Goal: Task Accomplishment & Management: Manage account settings

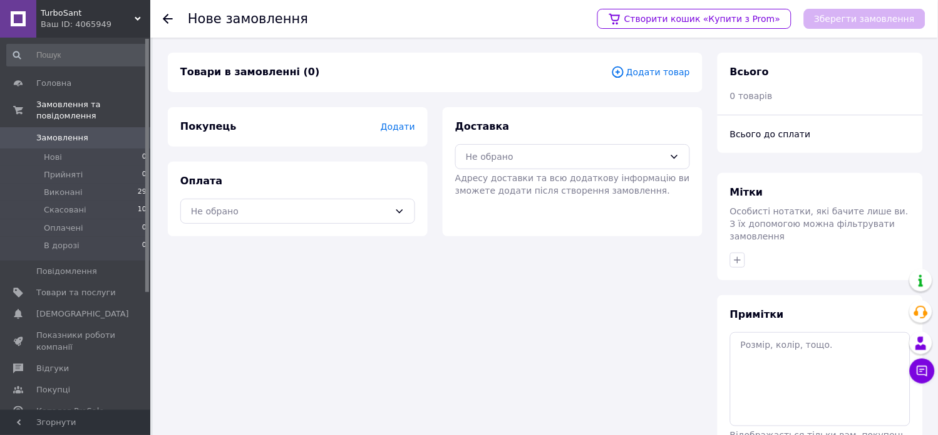
click at [659, 73] on span "Додати товар" at bounding box center [650, 72] width 79 height 14
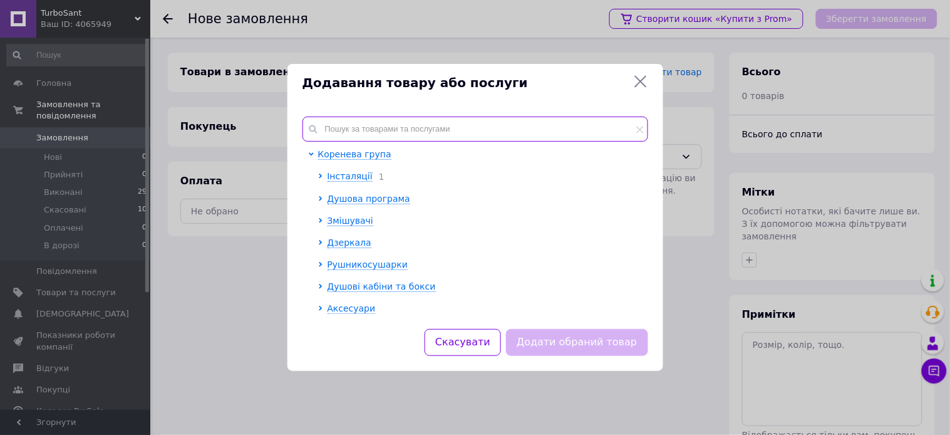
click at [412, 134] on input "text" at bounding box center [475, 128] width 346 height 25
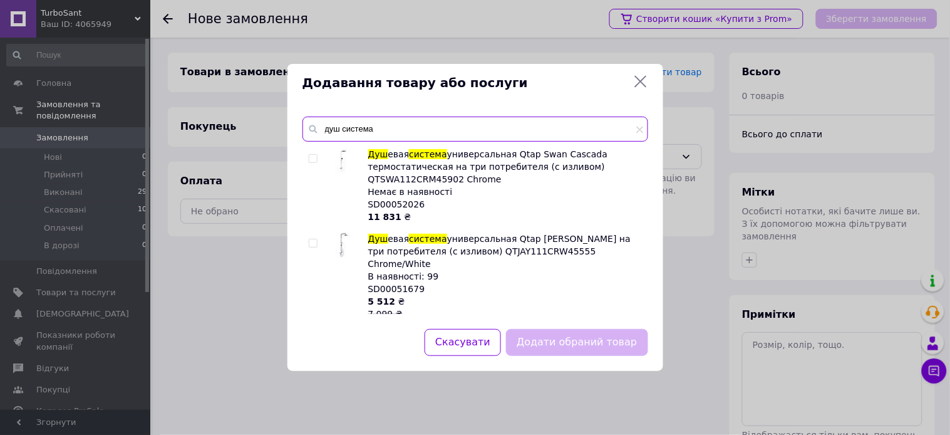
type input "душ система"
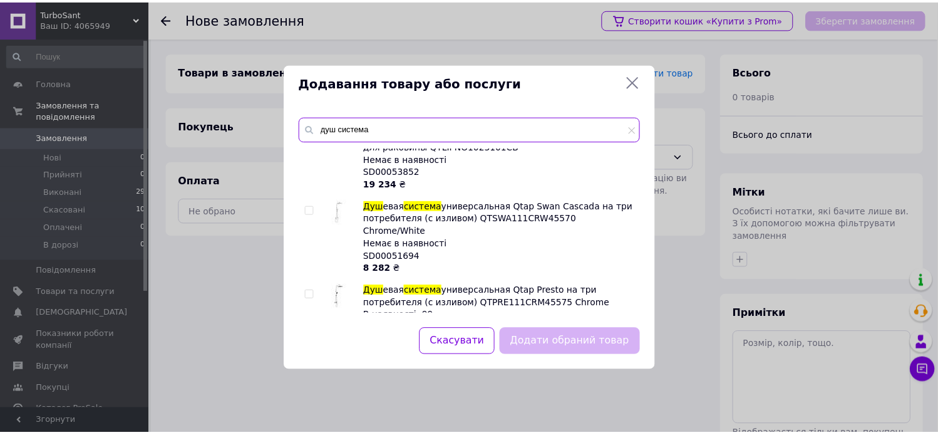
scroll to position [904, 0]
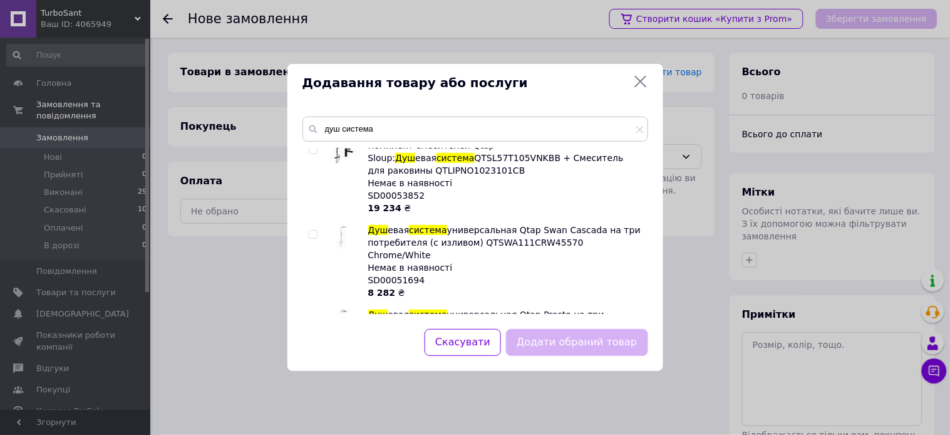
click at [311, 315] on input "checkbox" at bounding box center [313, 319] width 8 height 8
checkbox input "true"
click at [580, 344] on button "Додати обраний товар" at bounding box center [577, 342] width 142 height 27
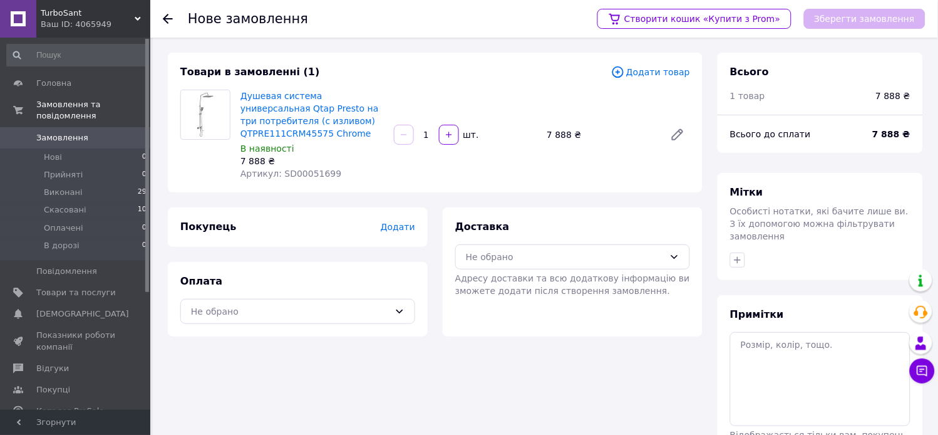
click at [393, 227] on span "Додати" at bounding box center [398, 227] width 34 height 10
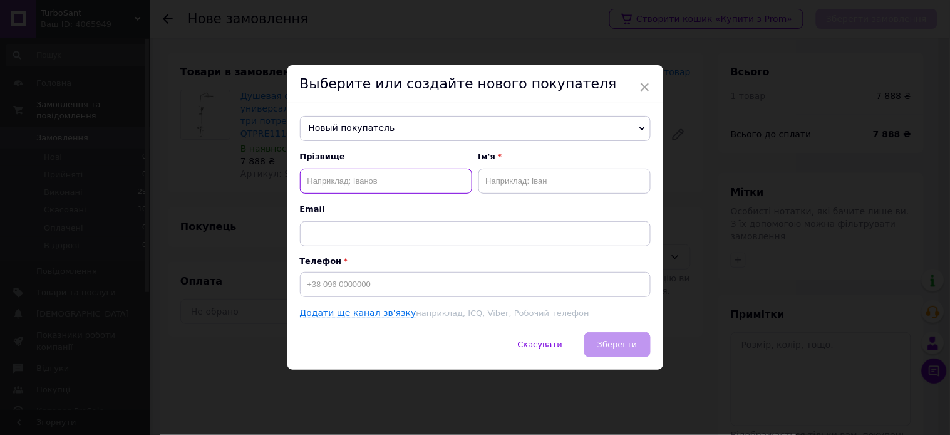
click at [380, 177] on input "text" at bounding box center [386, 180] width 172 height 25
type input "Пішков"
drag, startPoint x: 502, startPoint y: 183, endPoint x: 512, endPoint y: 182, distance: 10.7
click at [502, 183] on input "text" at bounding box center [564, 180] width 172 height 25
paste input "Роман"
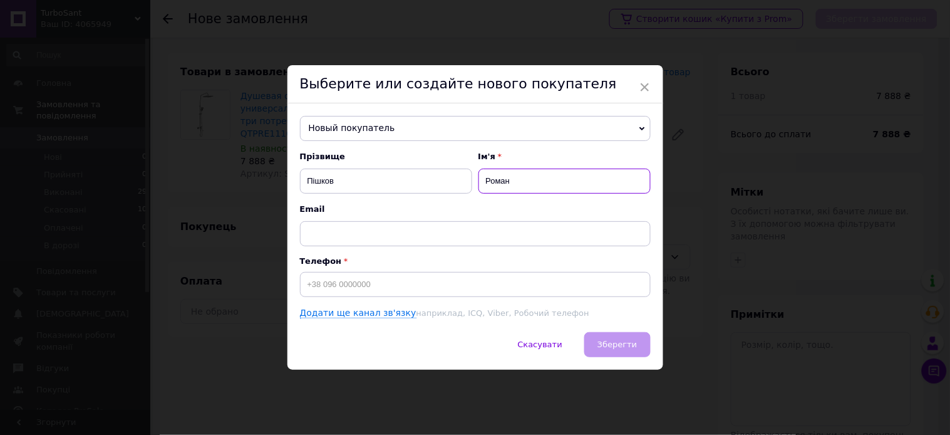
type input "Роман"
click at [343, 283] on input at bounding box center [475, 284] width 351 height 25
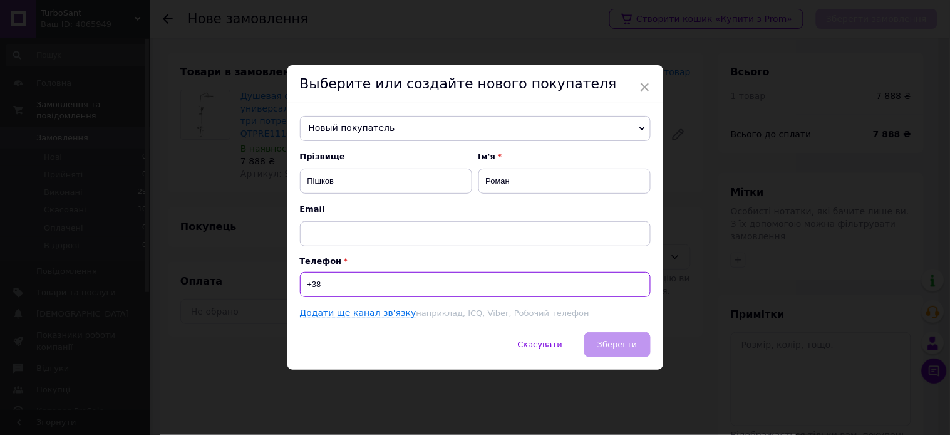
paste input "0986164645"
type input "[PHONE_NUMBER]"
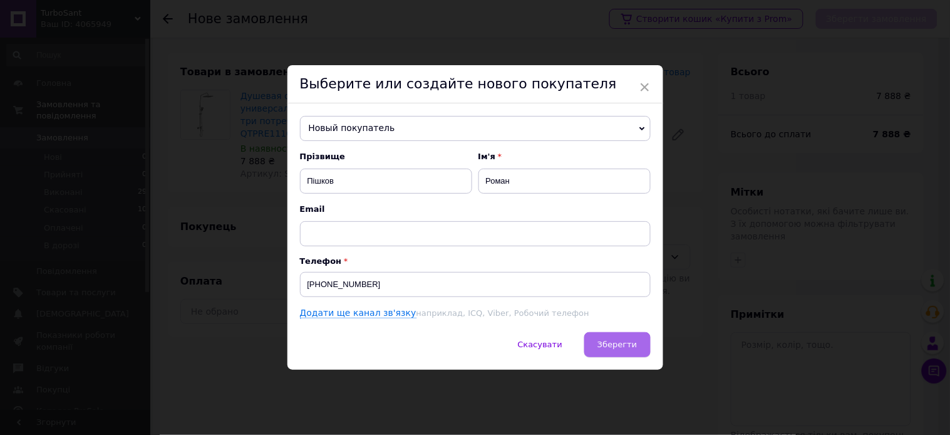
click at [616, 345] on span "Зберегти" at bounding box center [616, 343] width 39 height 9
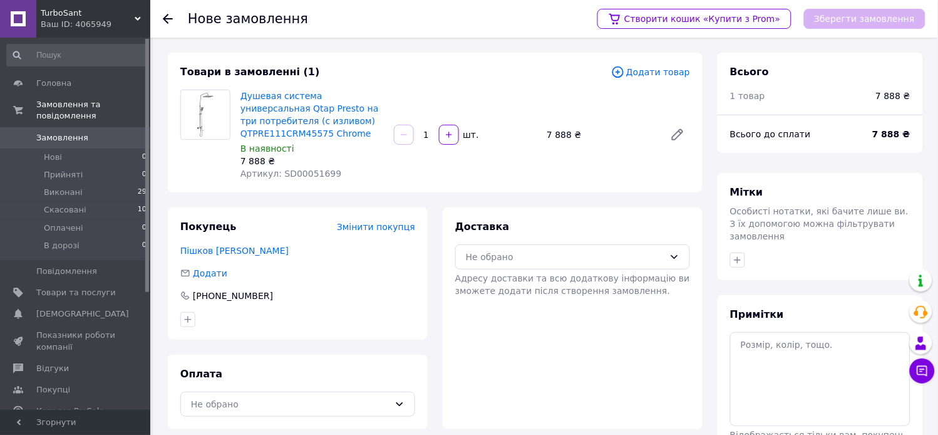
scroll to position [70, 0]
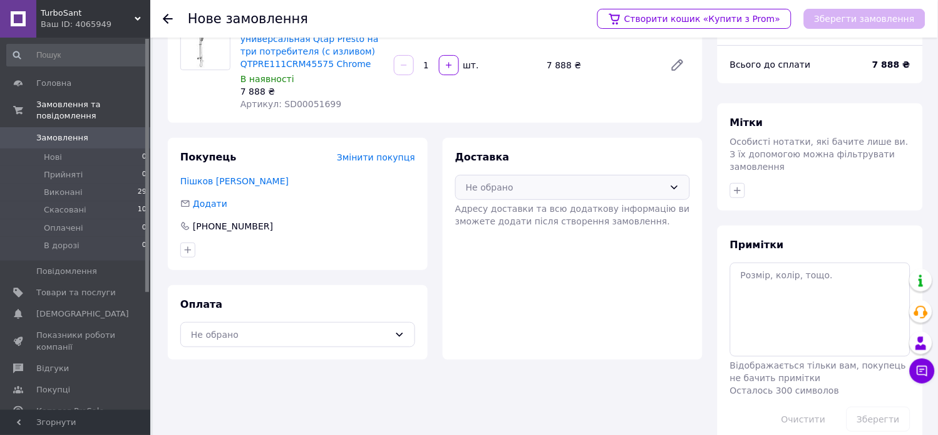
click at [512, 188] on div "Не обрано" at bounding box center [565, 187] width 199 height 14
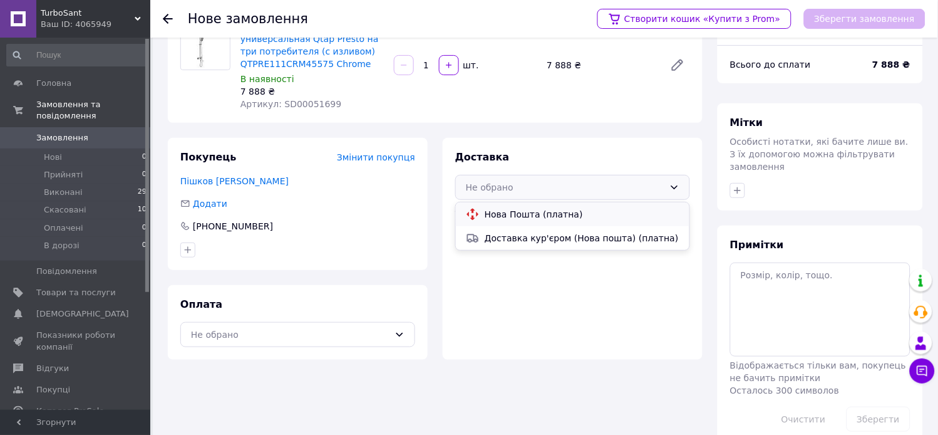
click at [544, 216] on span "Нова Пошта (платна)" at bounding box center [582, 214] width 195 height 13
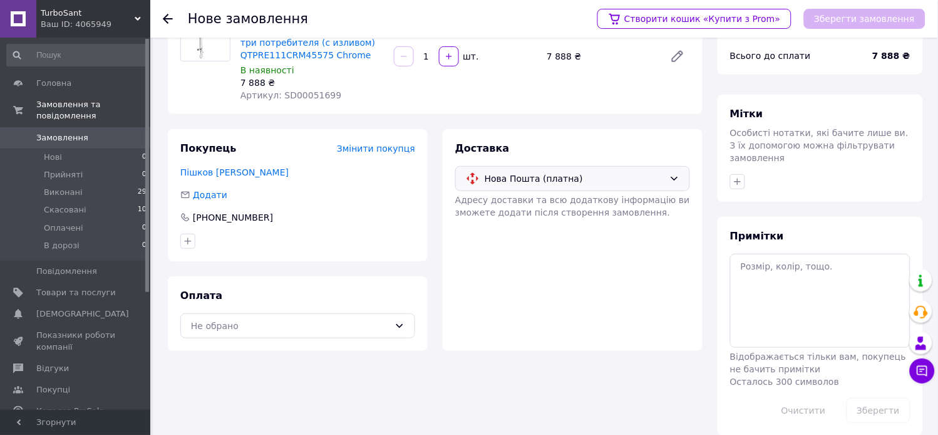
scroll to position [81, 0]
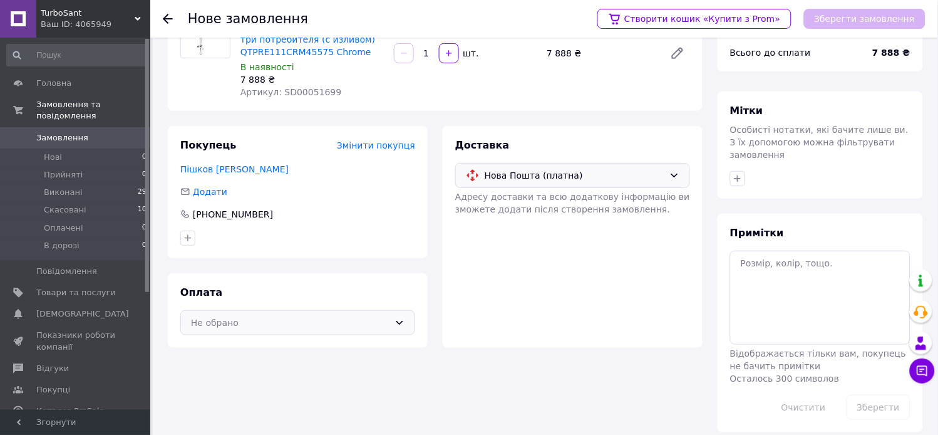
click at [376, 328] on div "Не обрано" at bounding box center [290, 323] width 199 height 14
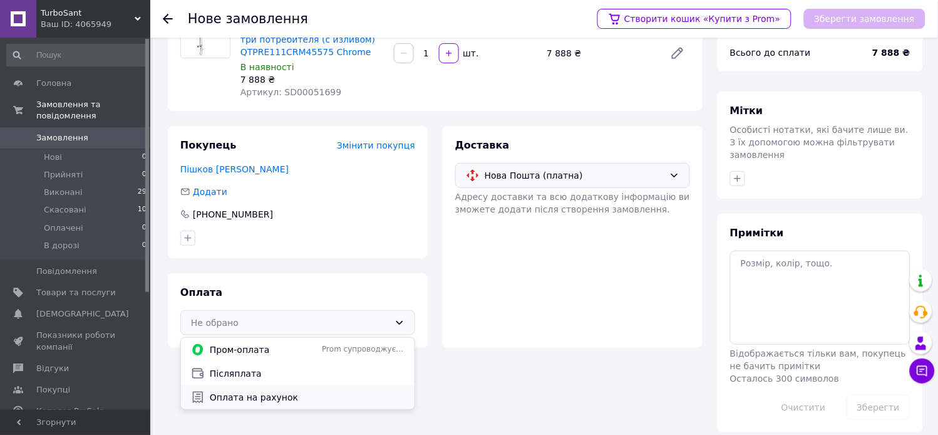
click at [289, 397] on span "Оплата на рахунок" at bounding box center [307, 397] width 195 height 13
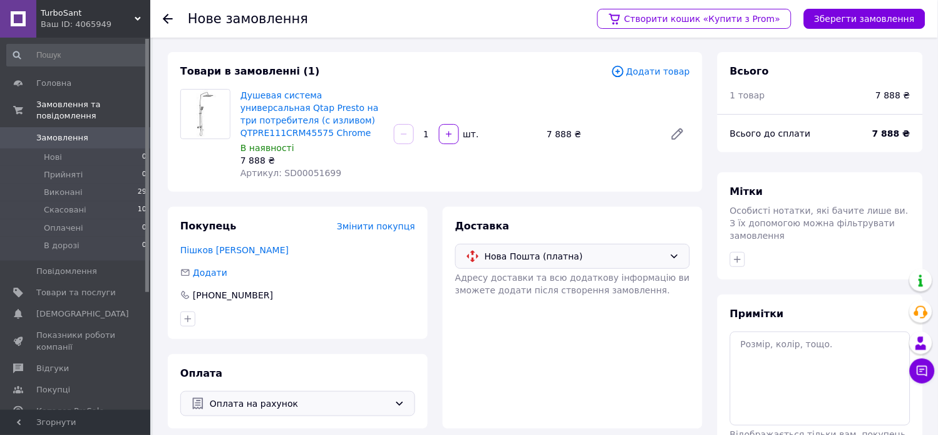
scroll to position [0, 0]
click at [874, 17] on button "Зберегти замовлення" at bounding box center [864, 19] width 121 height 20
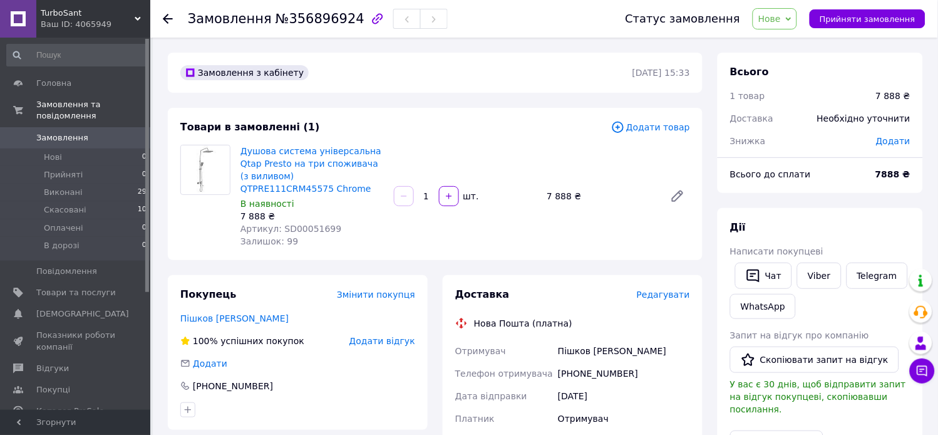
click at [894, 140] on span "Додати" at bounding box center [893, 141] width 34 height 10
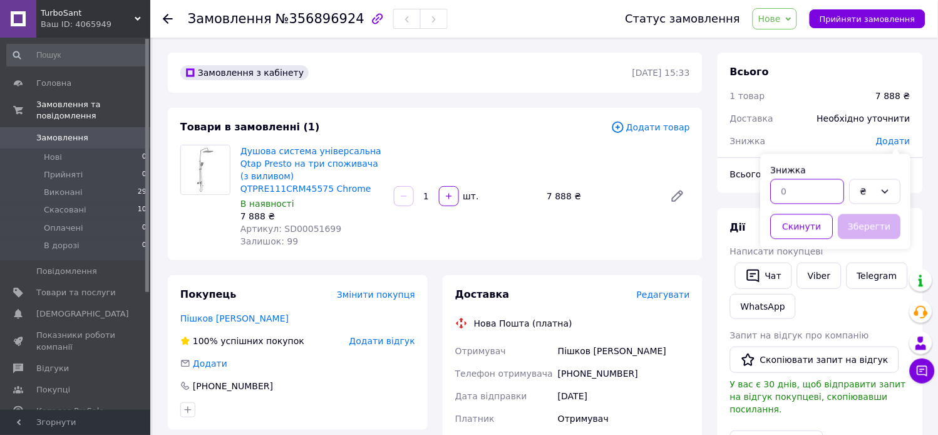
click at [827, 191] on input "text" at bounding box center [808, 191] width 74 height 25
drag, startPoint x: 812, startPoint y: 190, endPoint x: 769, endPoint y: 189, distance: 42.6
click at [769, 189] on div "7888" at bounding box center [807, 192] width 79 height 30
type input "888"
click at [866, 227] on button "Зберегти" at bounding box center [869, 226] width 63 height 25
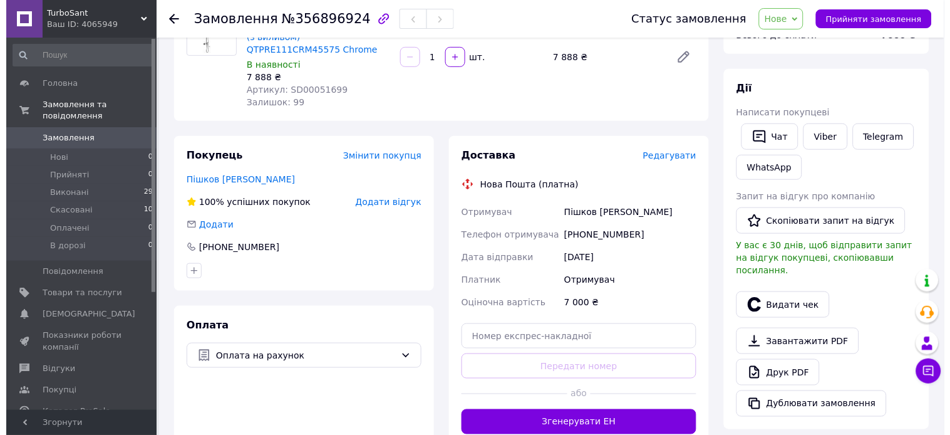
scroll to position [70, 0]
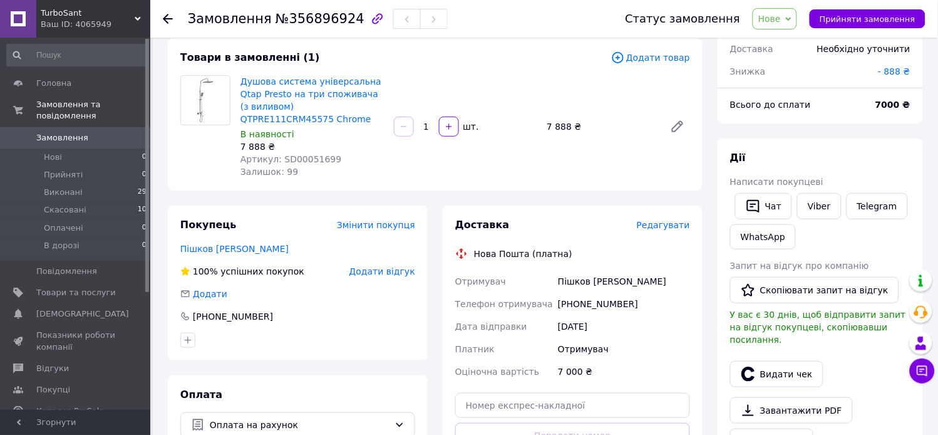
click at [653, 224] on span "Редагувати" at bounding box center [663, 225] width 53 height 10
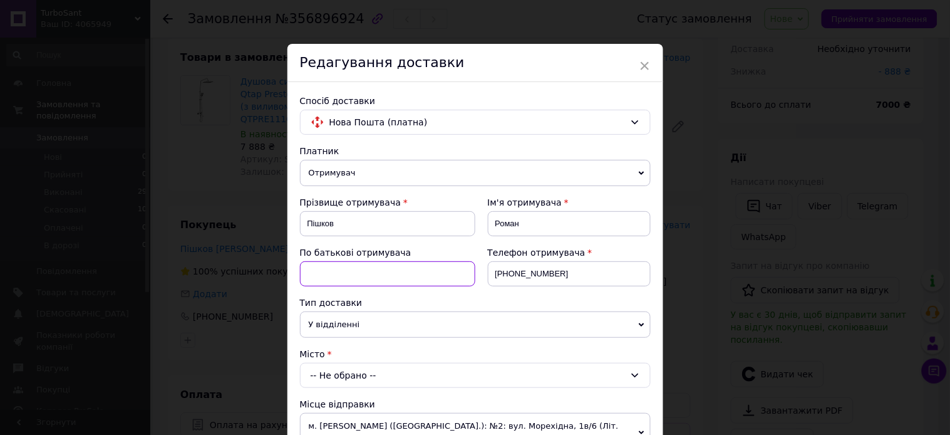
drag, startPoint x: 385, startPoint y: 278, endPoint x: 403, endPoint y: 277, distance: 17.5
click at [386, 278] on input at bounding box center [387, 273] width 175 height 25
paste input "Васильович"
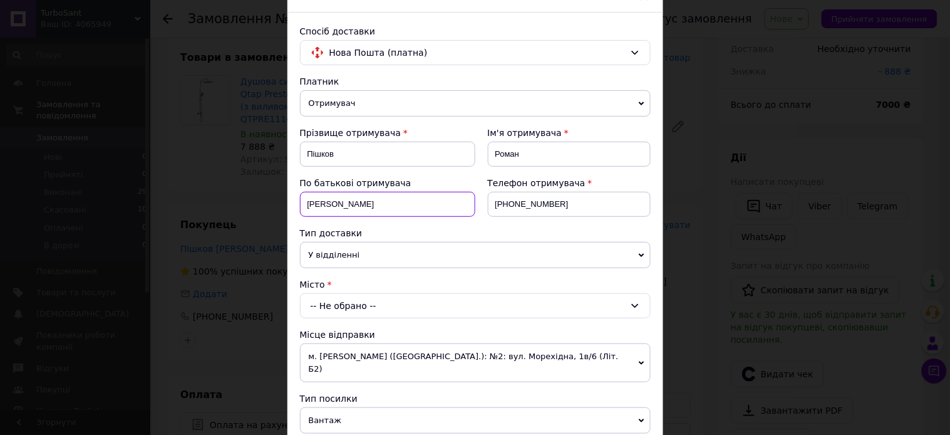
type input "Васильович"
click at [391, 255] on span "У відділенні" at bounding box center [475, 255] width 351 height 26
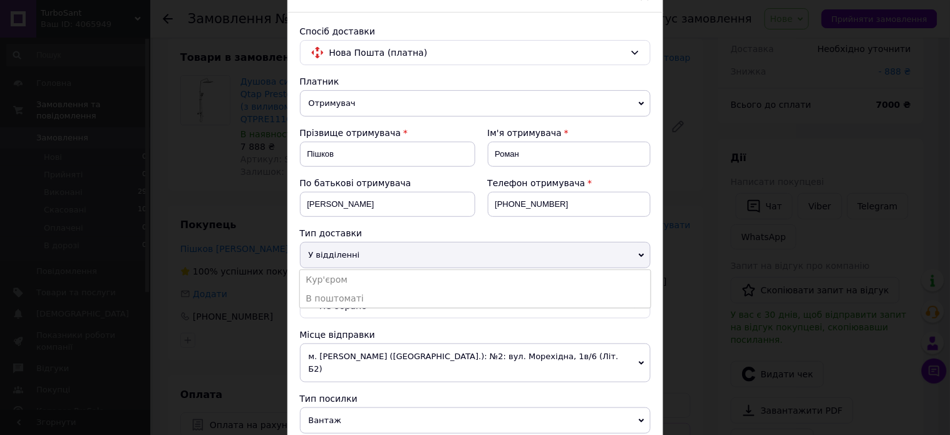
click at [391, 255] on span "У відділенні" at bounding box center [475, 255] width 351 height 26
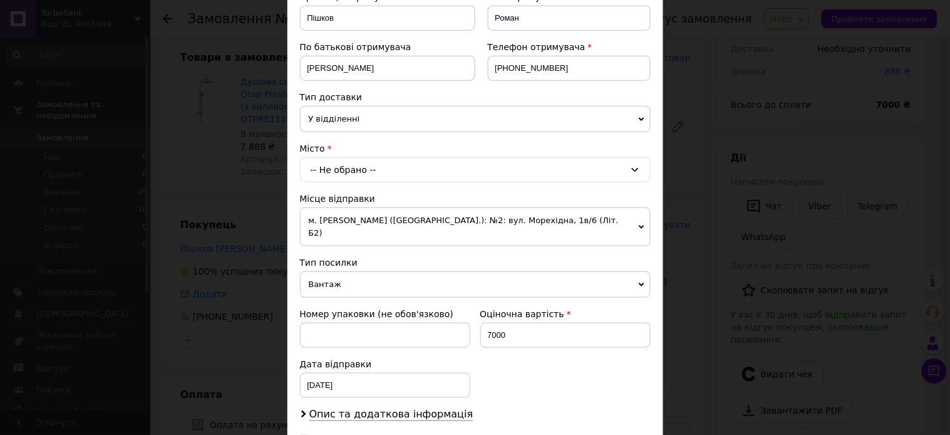
scroll to position [209, 0]
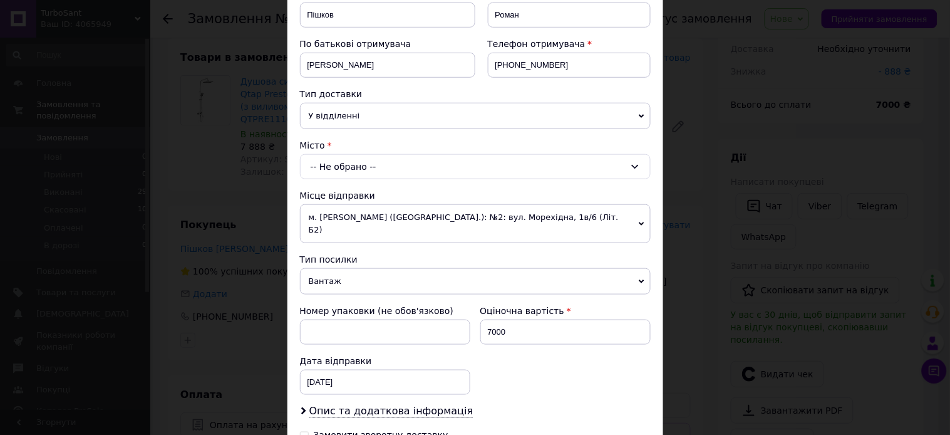
click at [378, 170] on div "-- Не обрано --" at bounding box center [475, 166] width 351 height 25
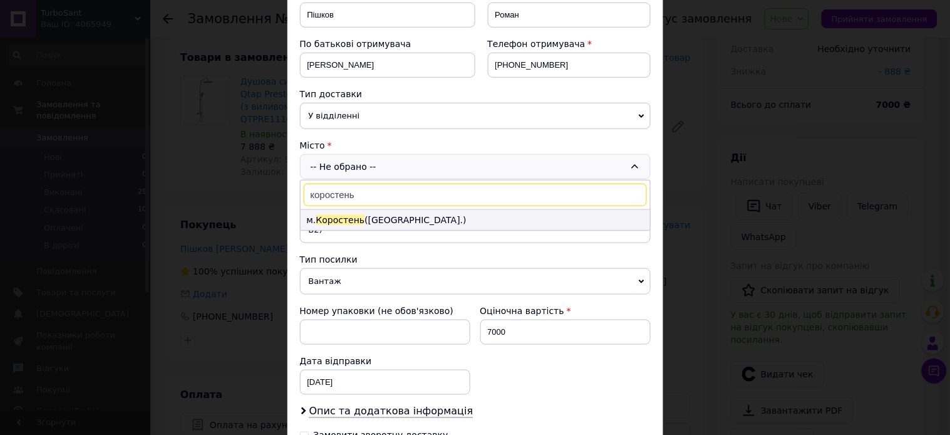
type input "коростень"
click at [400, 224] on li "м. Коростень (Житомирська обл.)" at bounding box center [475, 220] width 349 height 20
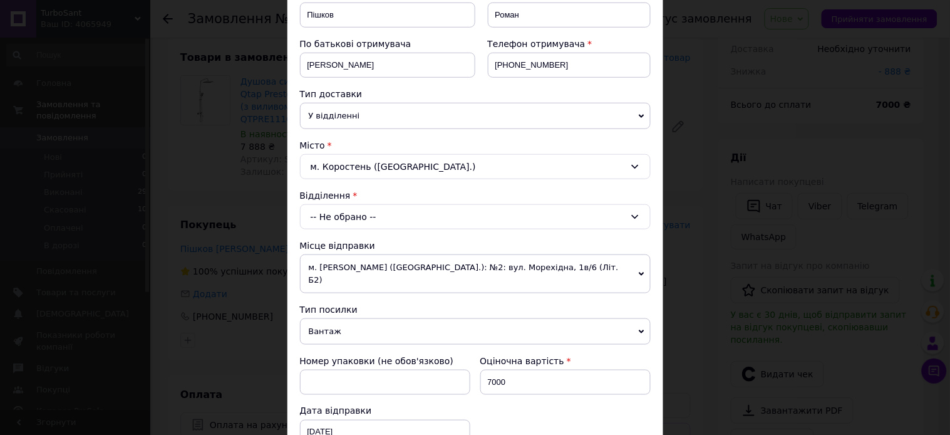
click at [379, 213] on div "-- Не обрано --" at bounding box center [475, 216] width 351 height 25
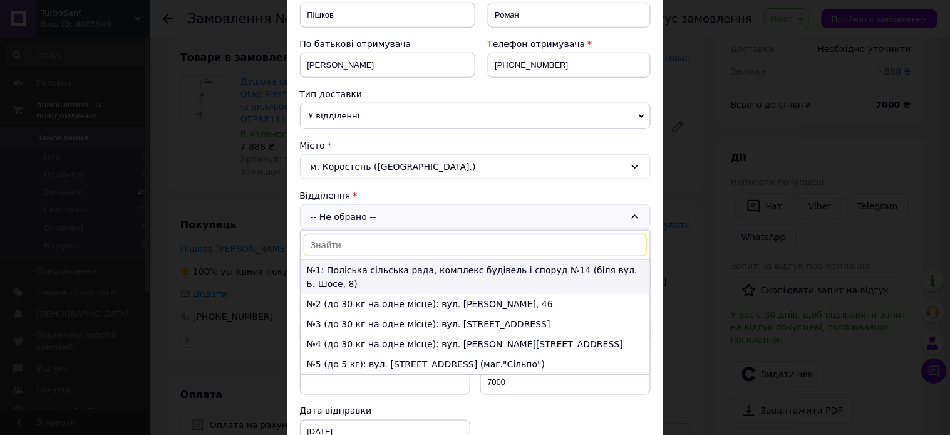
click at [373, 267] on li "№1: Поліська сільська рада, комплекс будівель і споруд №14 (біля вул. Б. Шосе, …" at bounding box center [475, 277] width 349 height 34
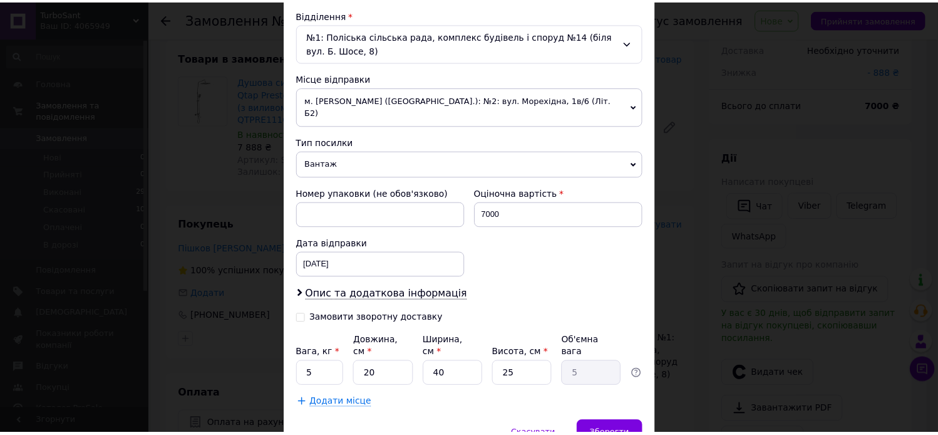
scroll to position [435, 0]
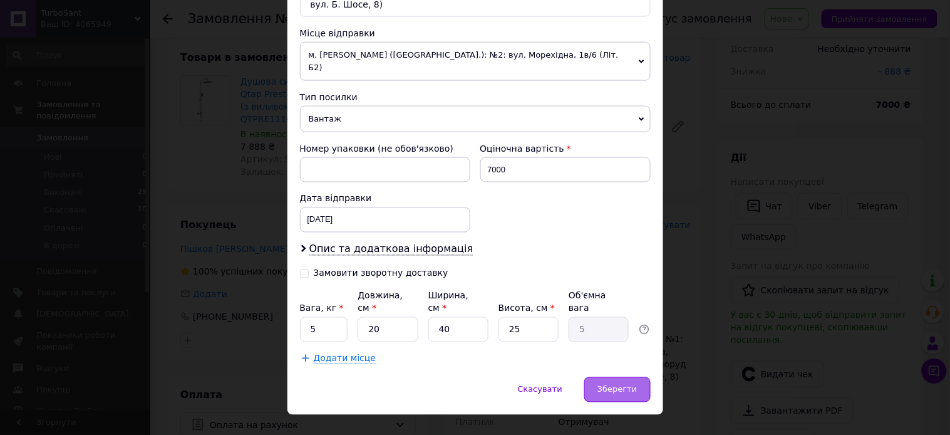
click at [617, 384] on span "Зберегти" at bounding box center [616, 388] width 39 height 9
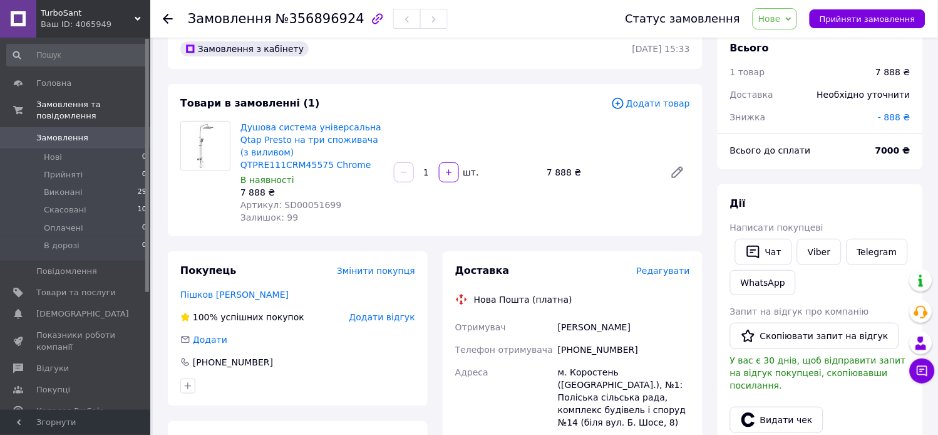
scroll to position [0, 0]
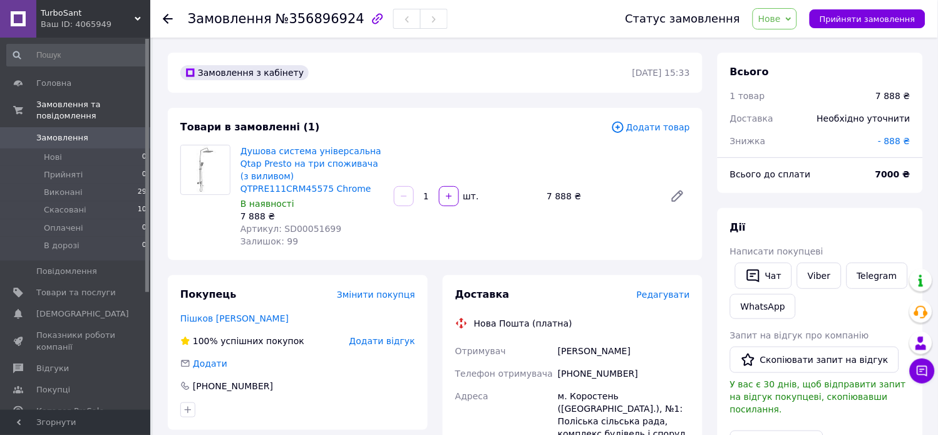
click at [770, 24] on span "Нове" at bounding box center [775, 18] width 44 height 21
click at [787, 46] on li "Прийнято" at bounding box center [782, 43] width 58 height 19
click at [778, 26] on span "Прийнято" at bounding box center [764, 18] width 67 height 21
click at [772, 95] on li "В дорозі" at bounding box center [764, 100] width 66 height 19
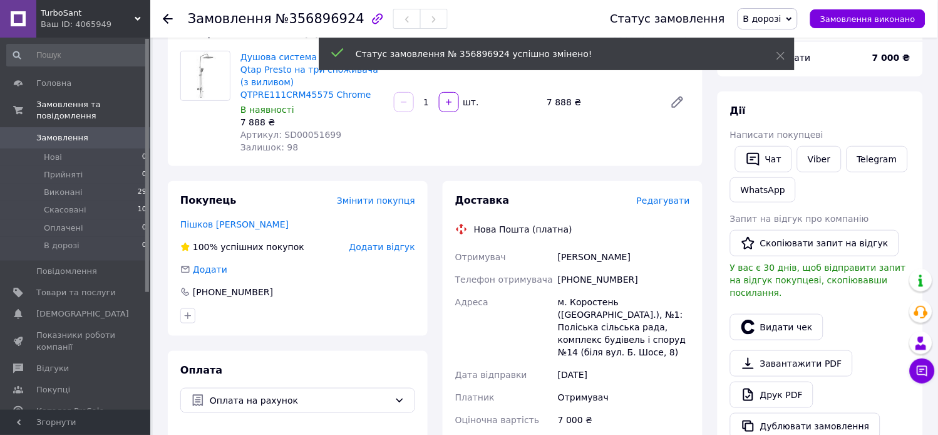
scroll to position [278, 0]
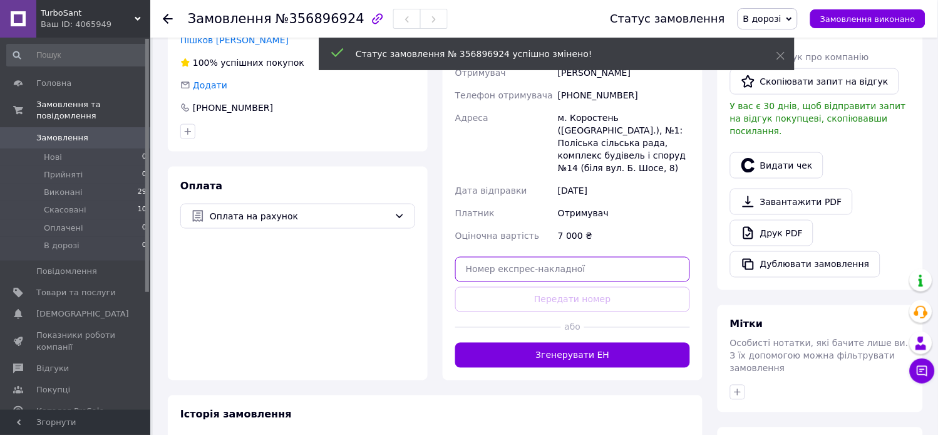
click at [579, 269] on input "text" at bounding box center [572, 269] width 235 height 25
paste input "20451225159559"
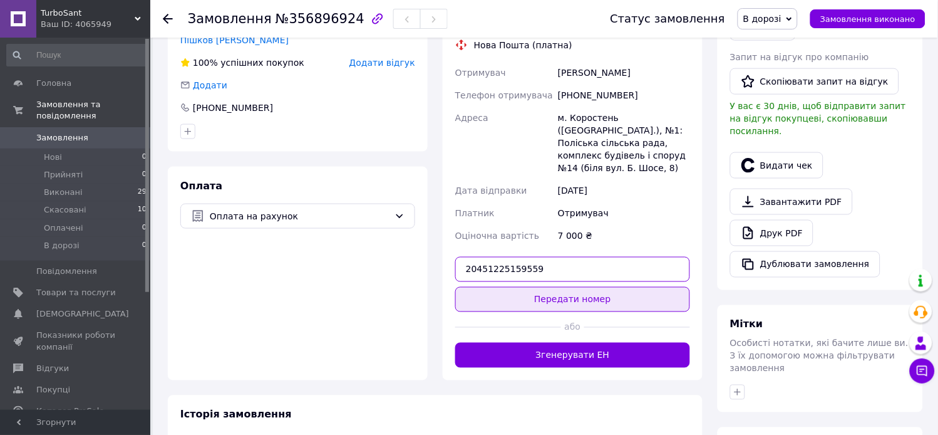
type input "20451225159559"
click at [587, 302] on button "Передати номер" at bounding box center [572, 299] width 235 height 25
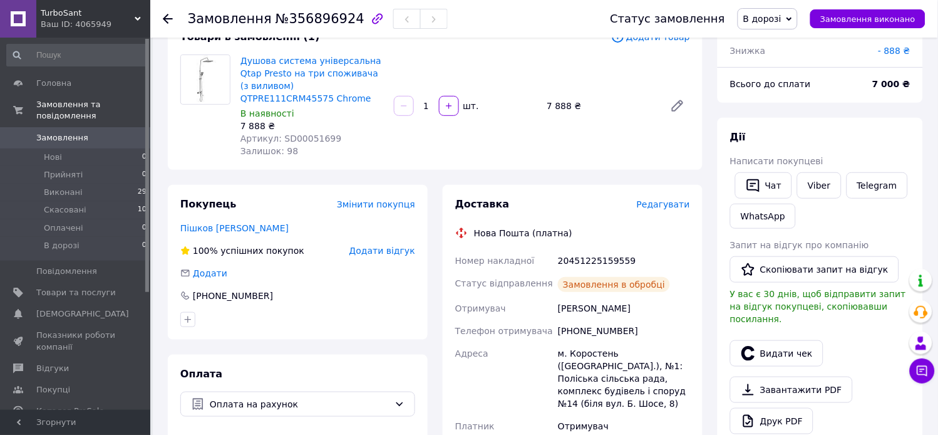
scroll to position [0, 0]
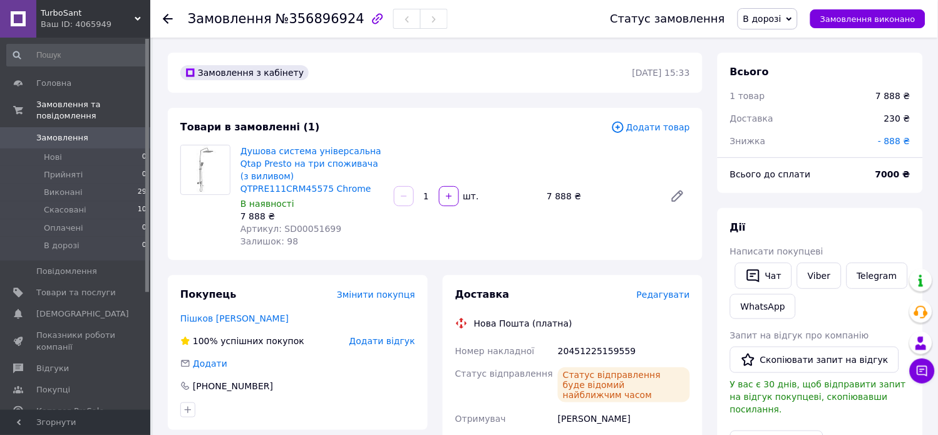
click at [78, 132] on span "Замовлення" at bounding box center [62, 137] width 52 height 11
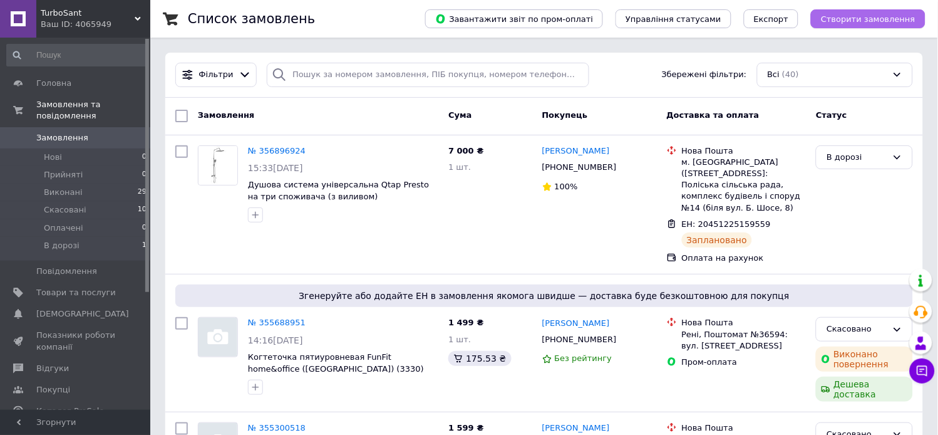
click at [852, 18] on span "Створити замовлення" at bounding box center [868, 18] width 95 height 9
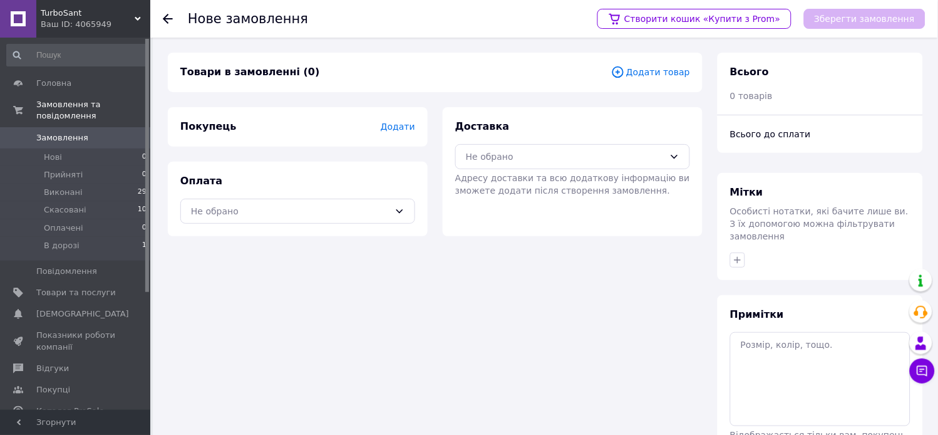
click at [668, 70] on span "Додати товар" at bounding box center [650, 72] width 79 height 14
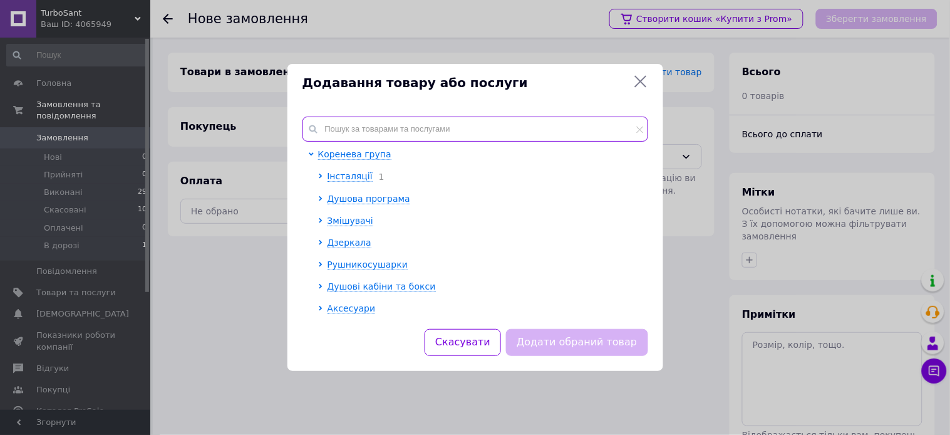
click at [381, 133] on input "text" at bounding box center [475, 128] width 346 height 25
paste input "SD00051827"
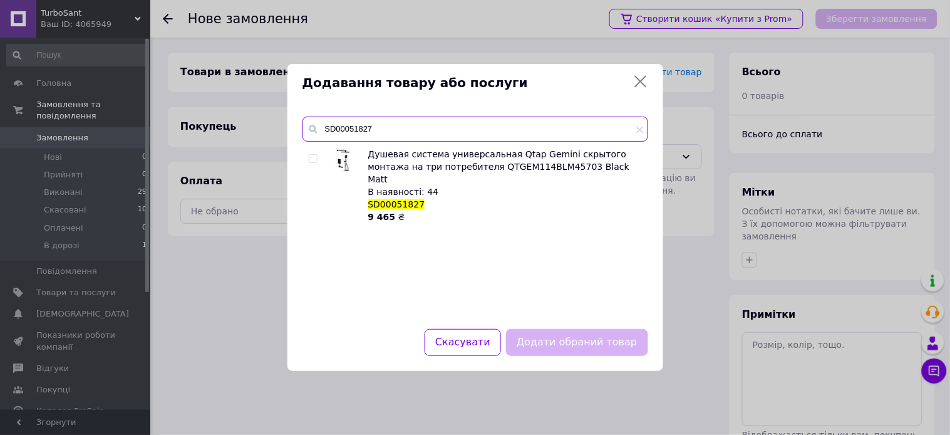
type input "SD00051827"
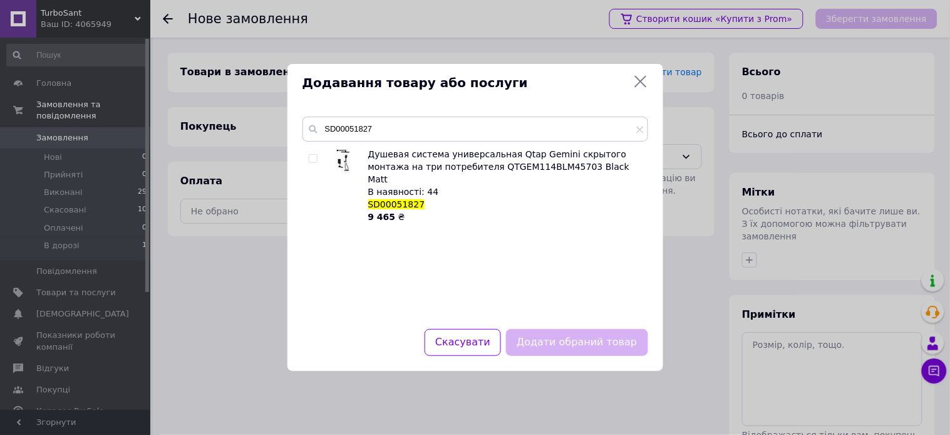
click at [311, 158] on input "checkbox" at bounding box center [313, 159] width 8 height 8
checkbox input "true"
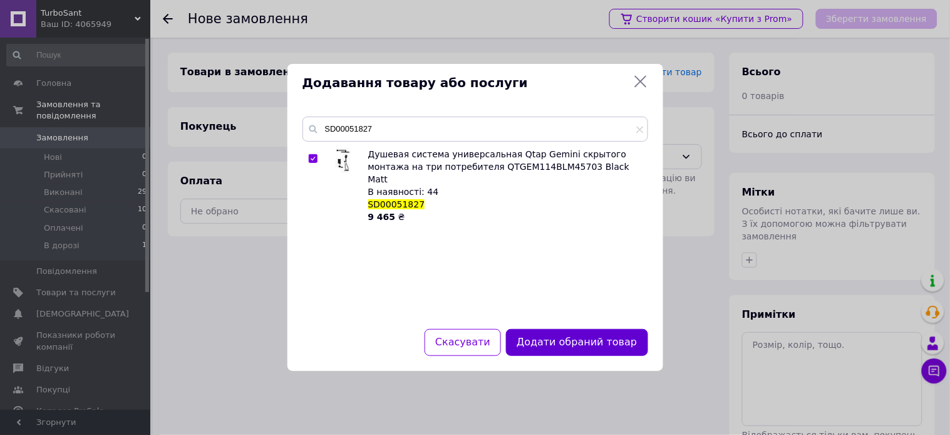
click at [560, 336] on button "Додати обраний товар" at bounding box center [577, 342] width 142 height 27
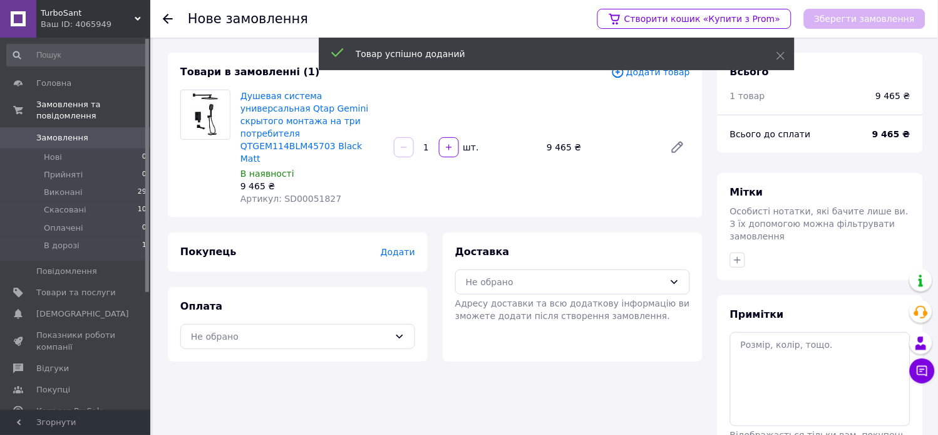
click at [391, 247] on span "Додати" at bounding box center [398, 252] width 34 height 10
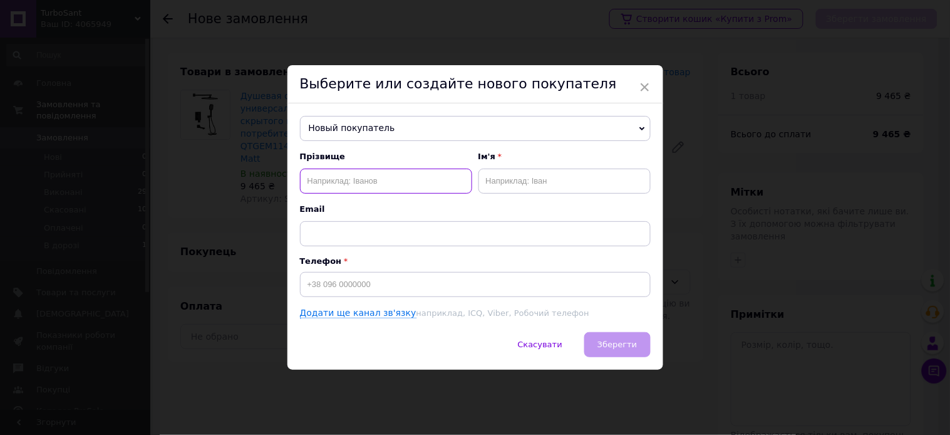
click at [353, 176] on input "text" at bounding box center [386, 180] width 172 height 25
paste input "Срібний"
type input "Срібний"
click at [530, 180] on input "text" at bounding box center [564, 180] width 172 height 25
paste input "[PERSON_NAME]"
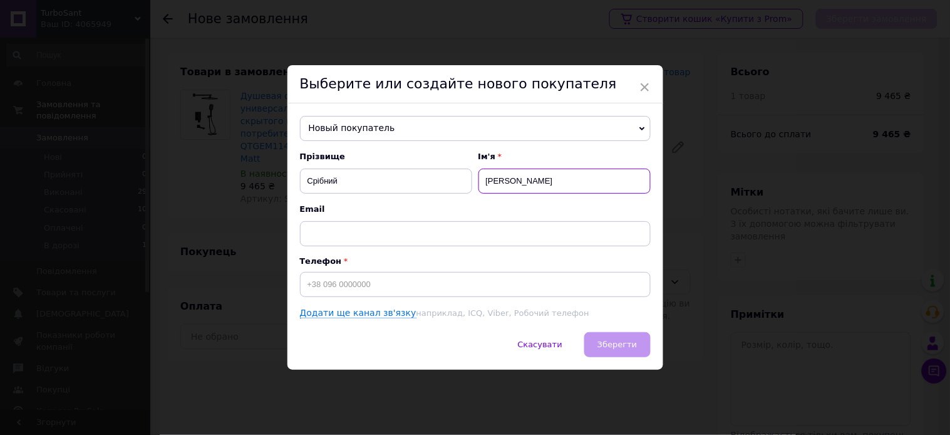
type input "[PERSON_NAME]"
click at [332, 283] on input at bounding box center [475, 284] width 351 height 25
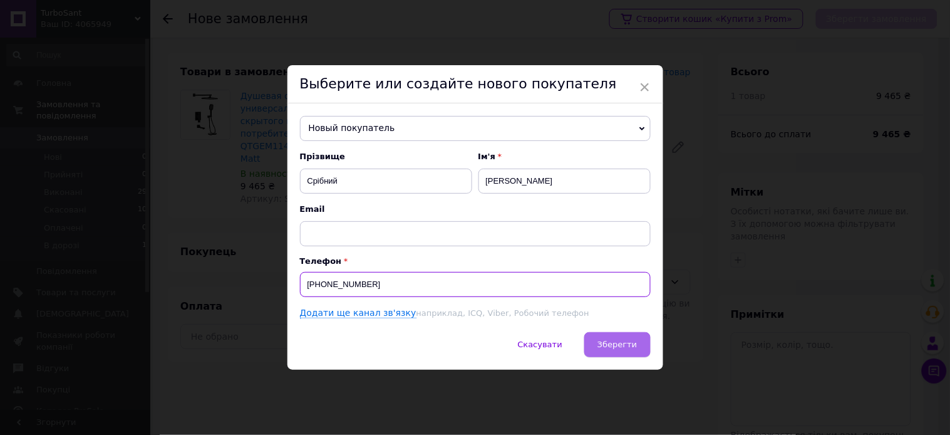
type input "[PHONE_NUMBER]"
click at [631, 346] on span "Зберегти" at bounding box center [616, 343] width 39 height 9
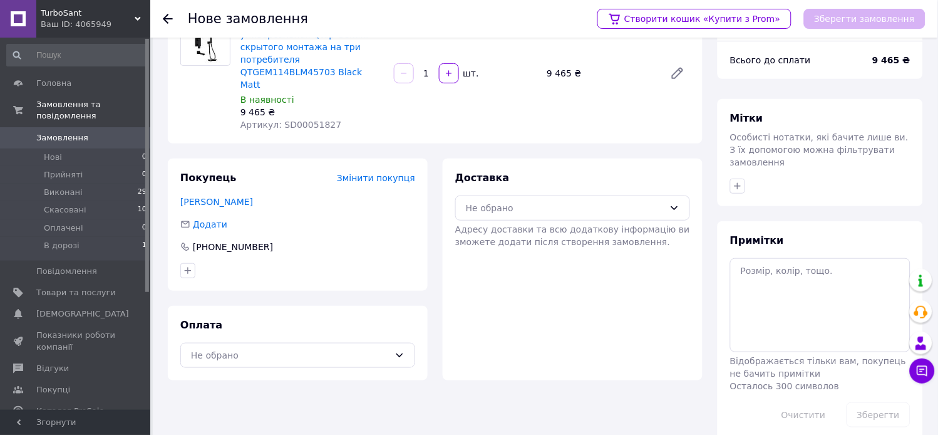
scroll to position [81, 0]
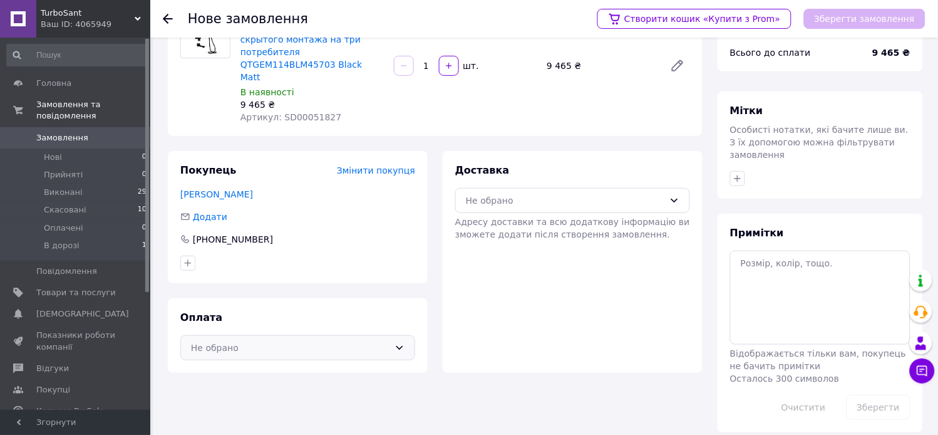
click at [374, 341] on div "Не обрано" at bounding box center [290, 348] width 199 height 14
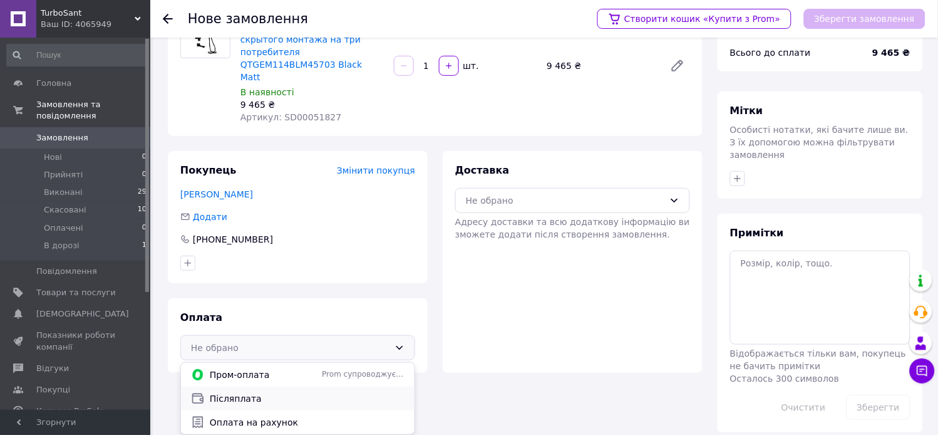
click at [260, 392] on span "Післяплата" at bounding box center [307, 398] width 195 height 13
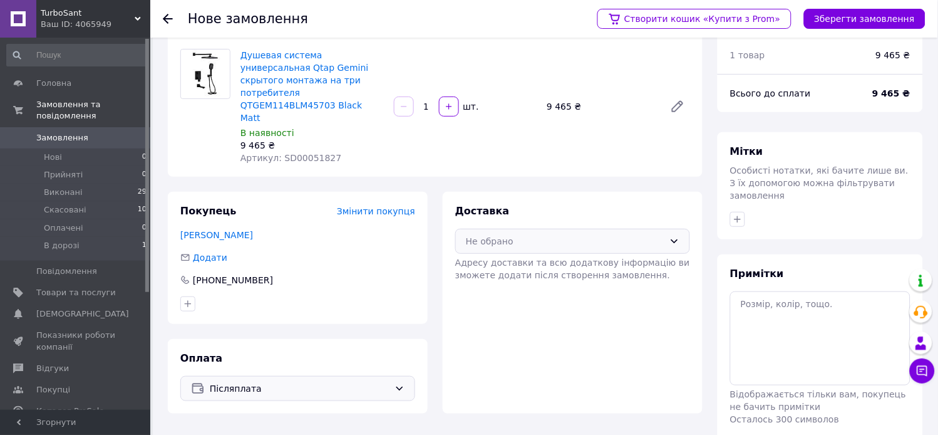
scroll to position [0, 0]
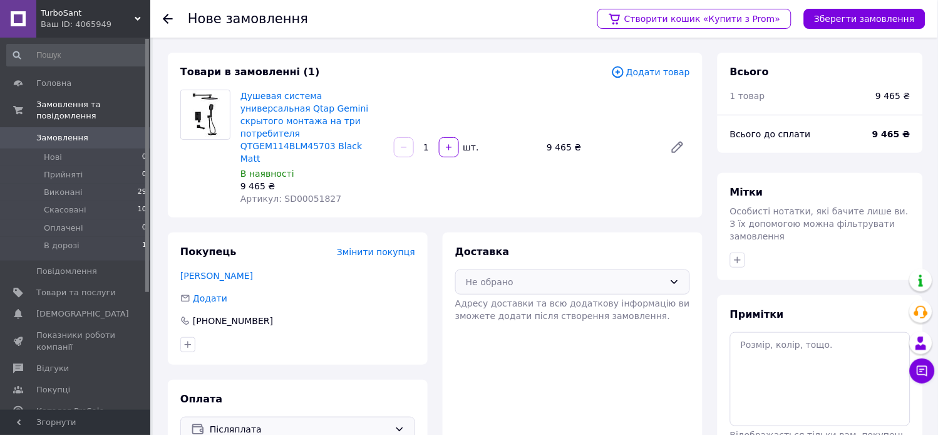
click at [635, 275] on div "Не обрано" at bounding box center [565, 282] width 199 height 14
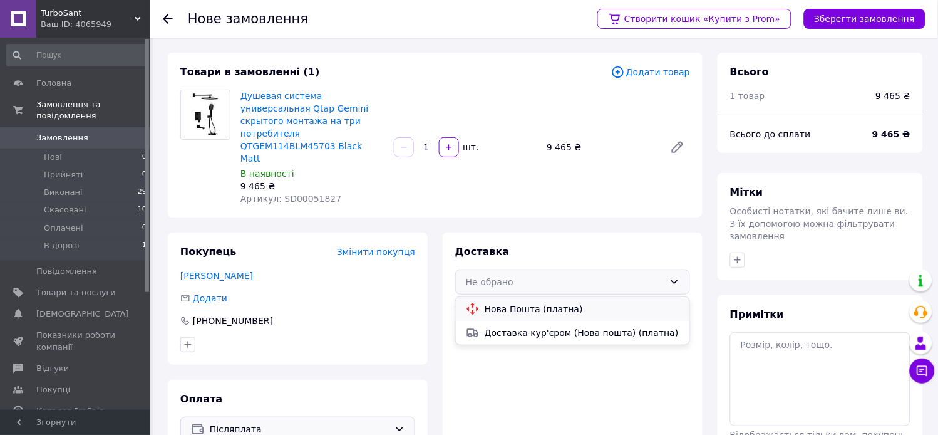
click at [542, 302] on span "Нова Пошта (платна)" at bounding box center [582, 308] width 195 height 13
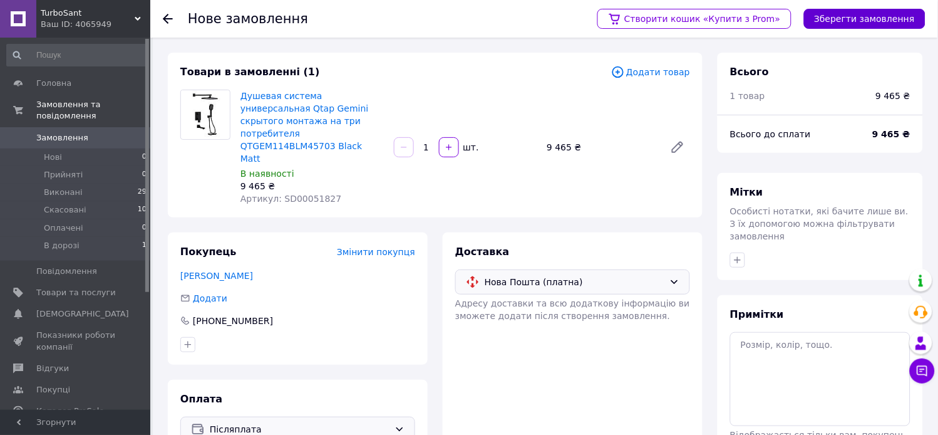
click at [870, 16] on button "Зберегти замовлення" at bounding box center [864, 19] width 121 height 20
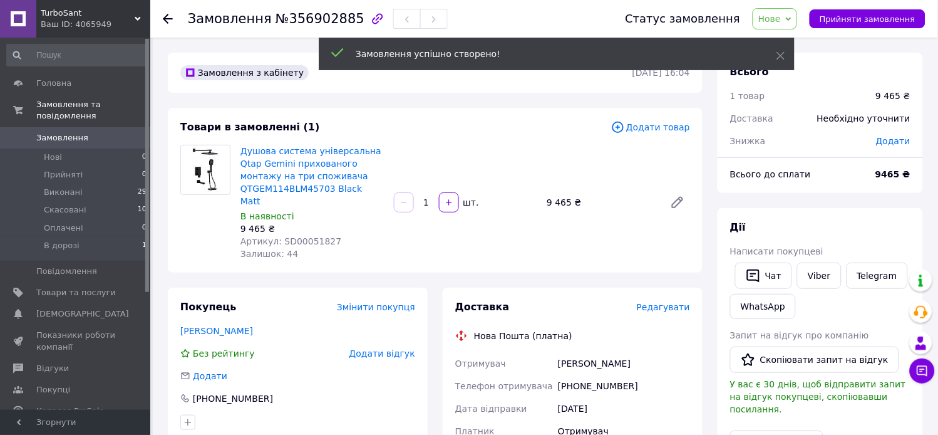
click at [886, 121] on div "Необхідно уточнити" at bounding box center [864, 119] width 108 height 28
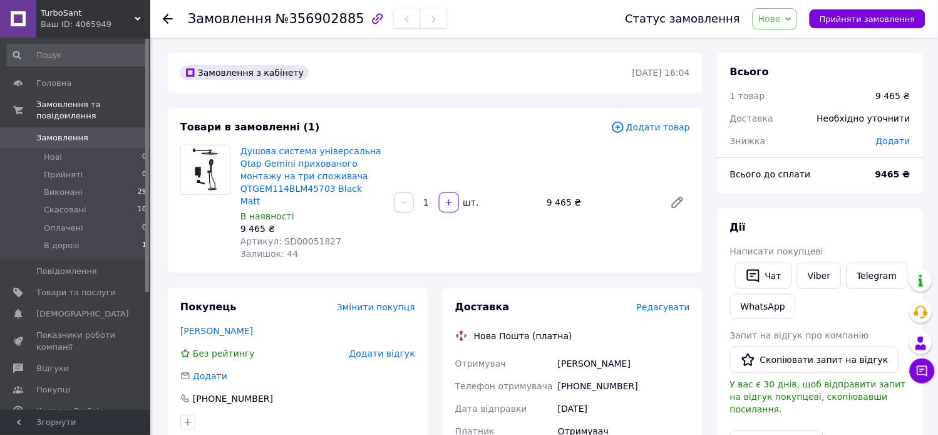
click at [892, 144] on span "Додати" at bounding box center [893, 141] width 34 height 10
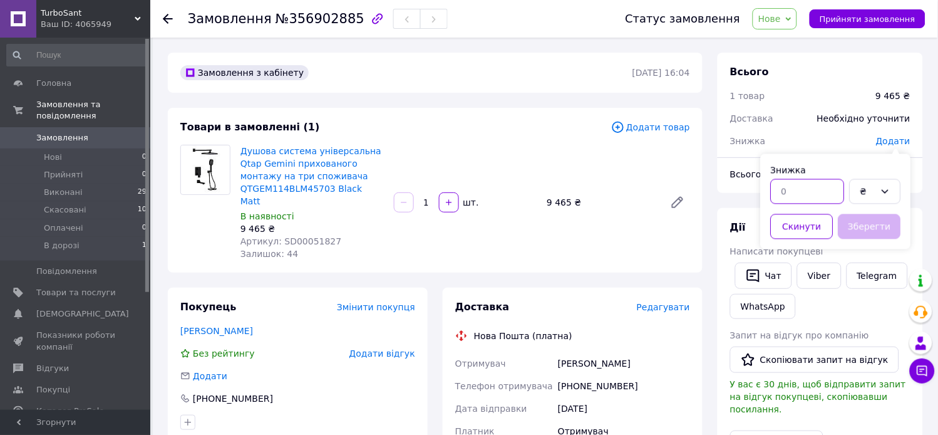
click at [811, 192] on input "text" at bounding box center [808, 191] width 74 height 25
type input "565"
click at [885, 228] on button "Зберегти" at bounding box center [869, 226] width 63 height 25
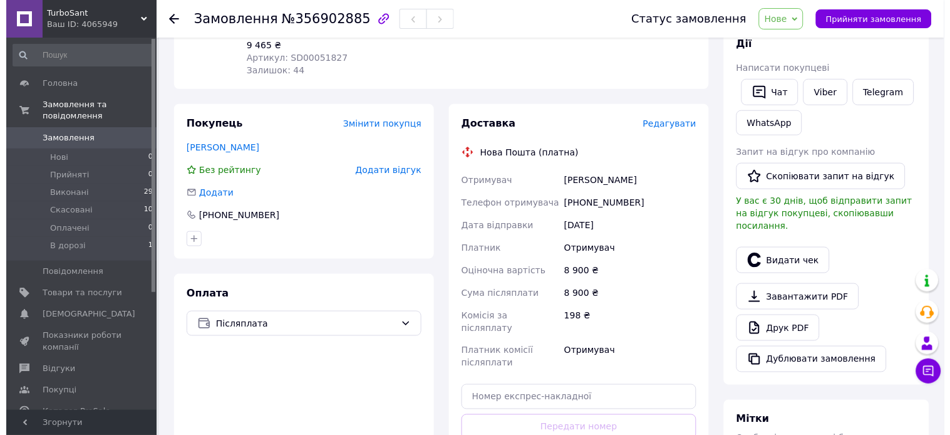
scroll to position [209, 0]
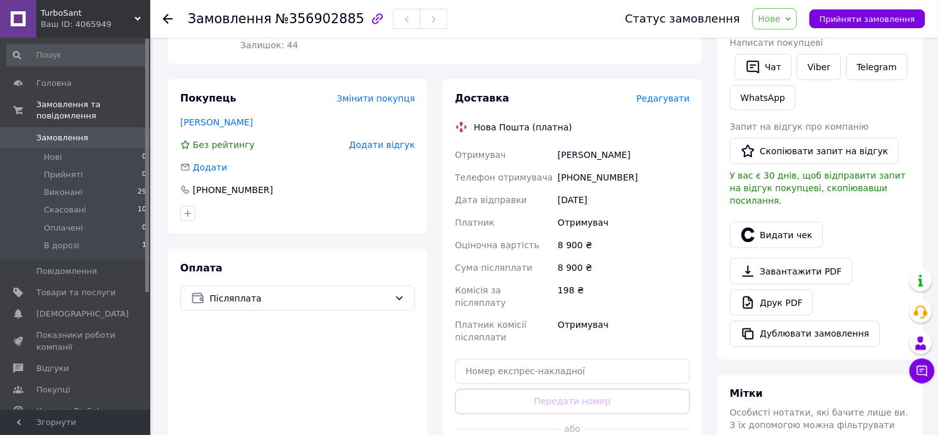
click at [667, 93] on span "Редагувати" at bounding box center [663, 98] width 53 height 10
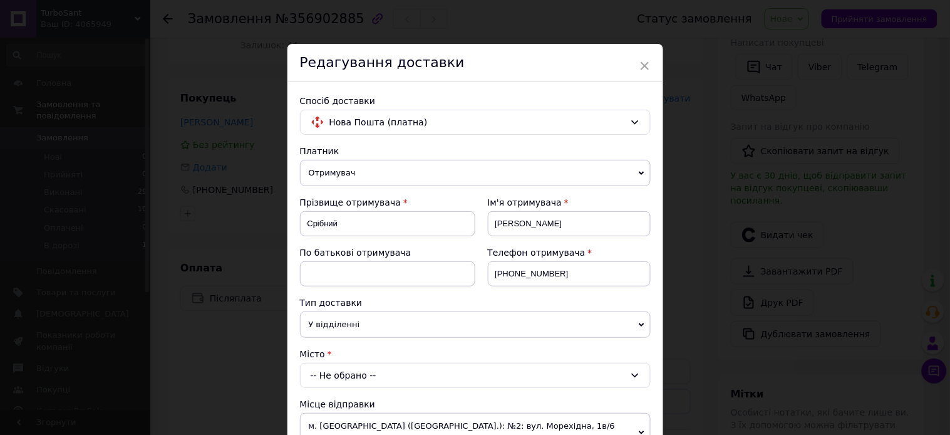
scroll to position [70, 0]
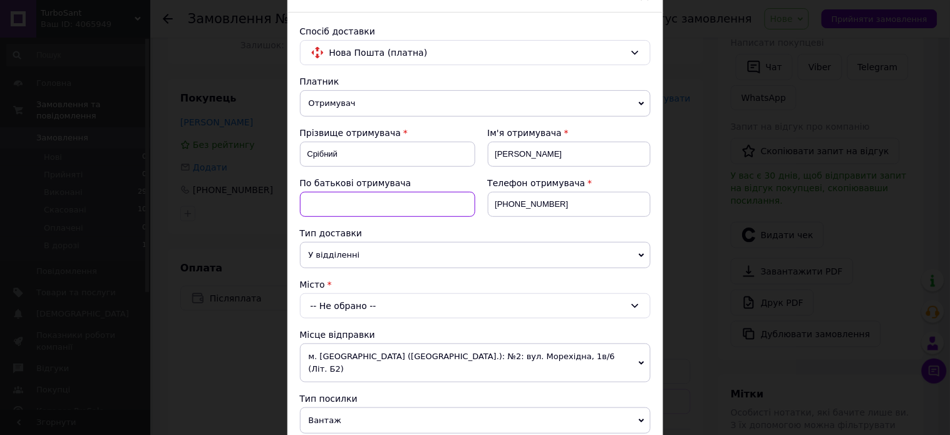
click at [358, 207] on input at bounding box center [387, 204] width 175 height 25
click at [371, 307] on div "-- Не обрано --" at bounding box center [475, 305] width 351 height 25
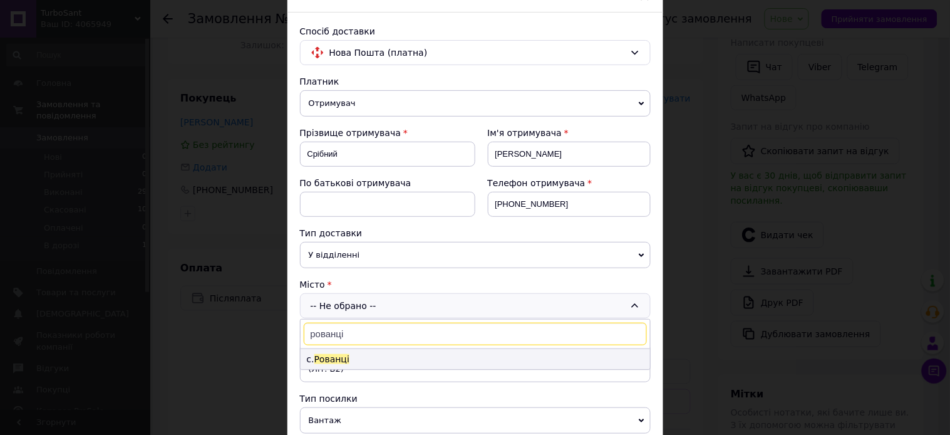
type input "рованці"
click at [353, 361] on li "с. Рованці" at bounding box center [475, 359] width 349 height 20
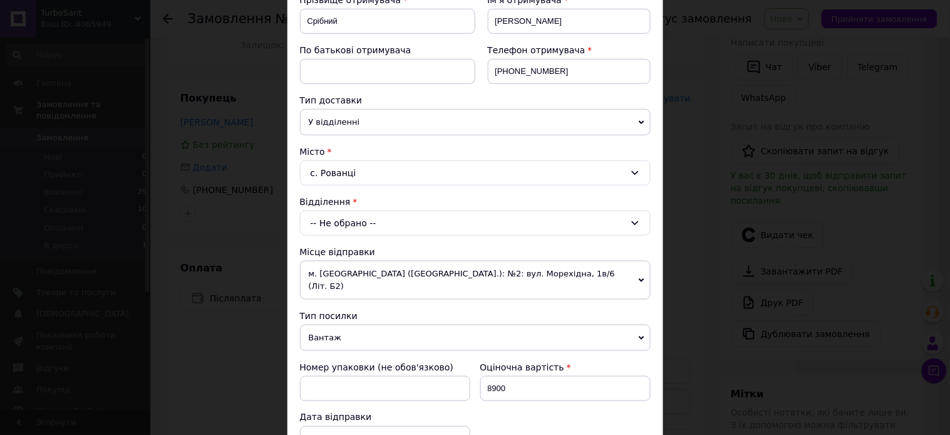
scroll to position [209, 0]
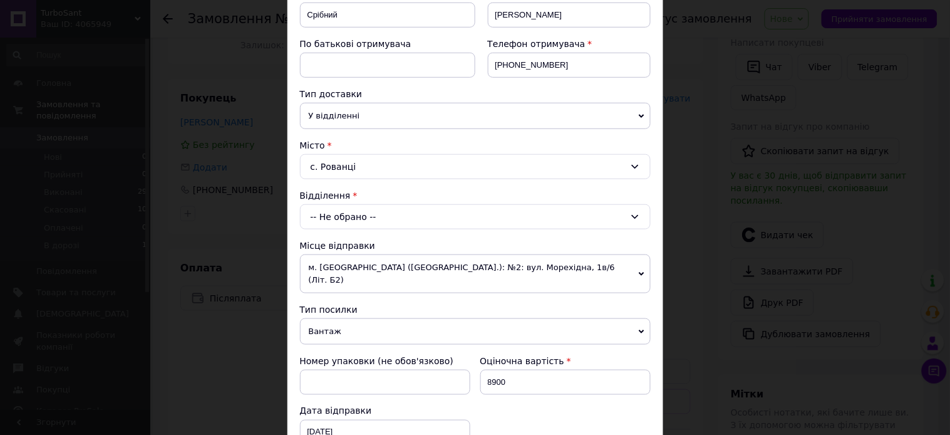
click at [363, 213] on div "-- Не обрано --" at bounding box center [475, 216] width 351 height 25
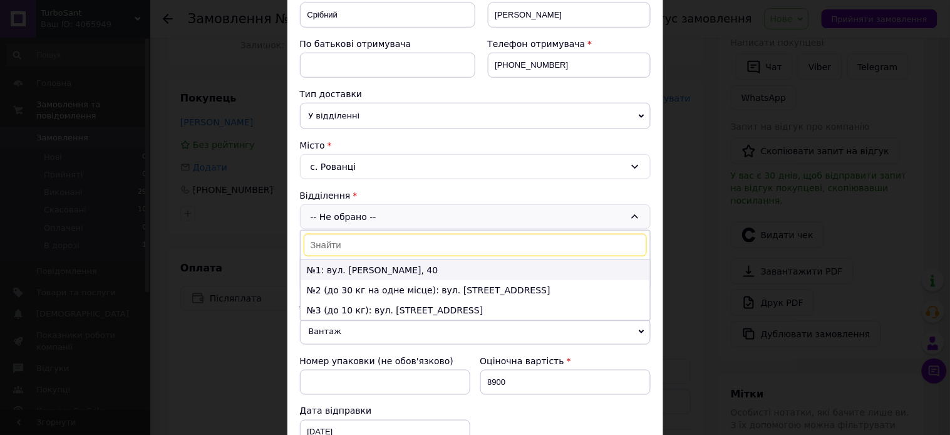
click at [396, 267] on li "№1: вул. [PERSON_NAME], 40" at bounding box center [475, 270] width 349 height 20
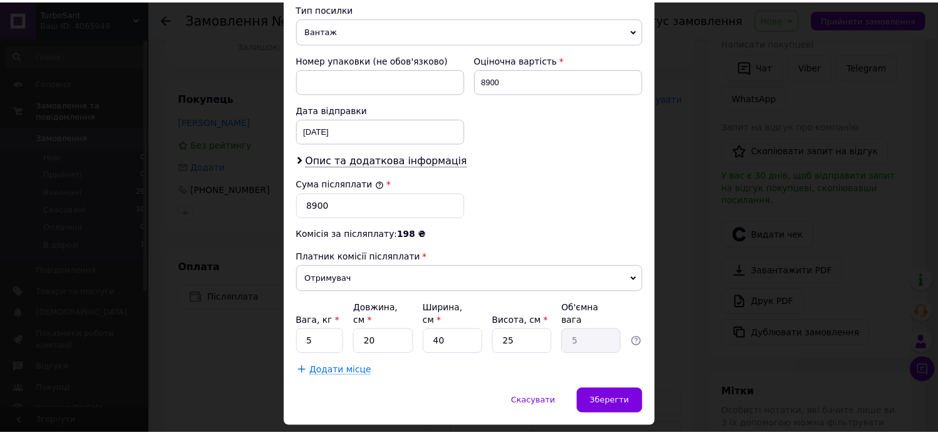
scroll to position [522, 0]
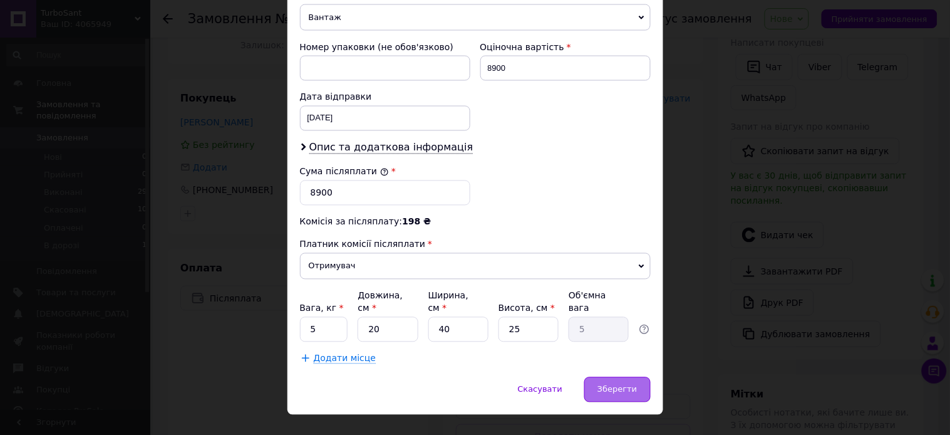
click at [614, 384] on span "Зберегти" at bounding box center [616, 388] width 39 height 9
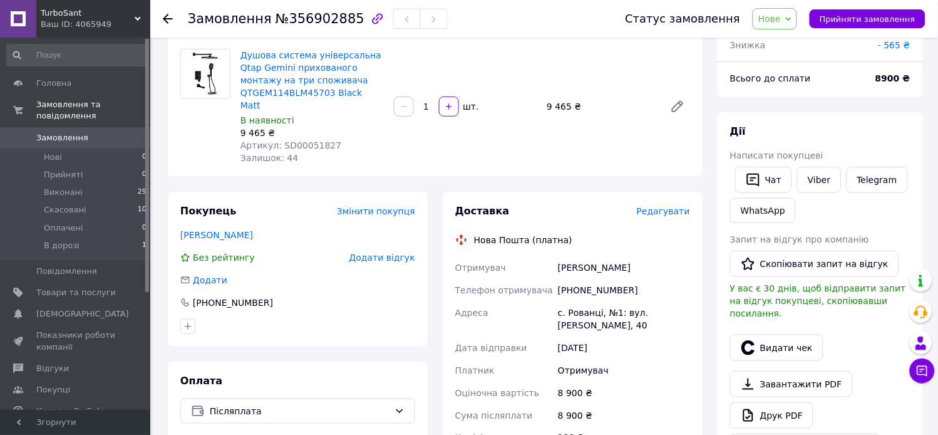
scroll to position [0, 0]
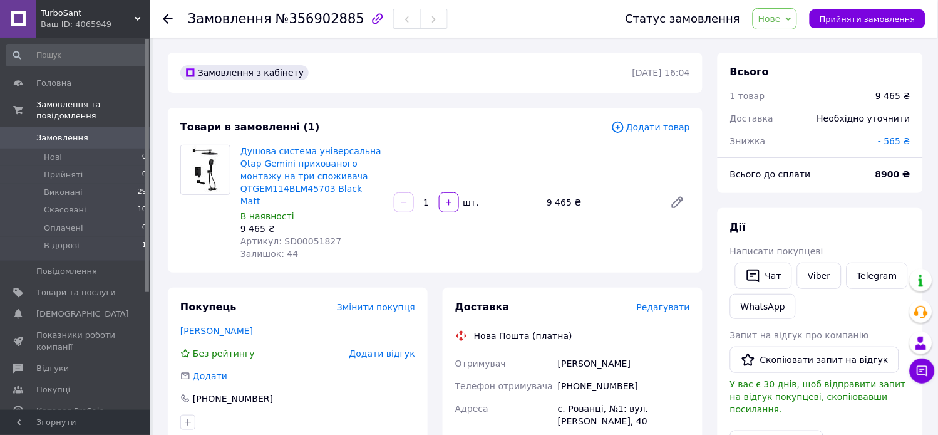
click at [781, 18] on span "Нове" at bounding box center [769, 19] width 23 height 10
click at [787, 46] on li "Прийнято" at bounding box center [782, 43] width 58 height 19
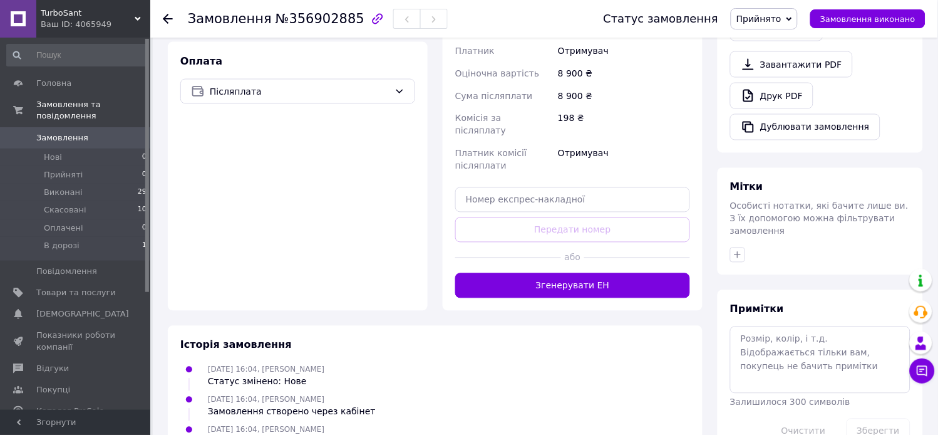
scroll to position [417, 0]
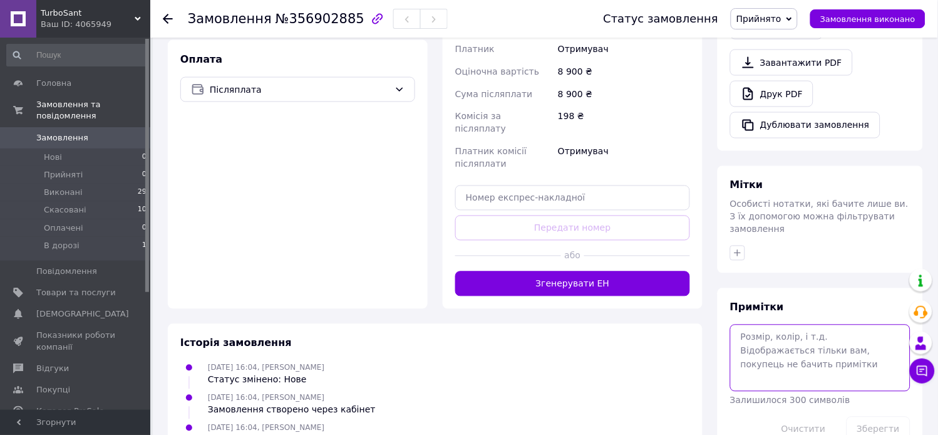
click at [802, 333] on textarea at bounding box center [820, 357] width 180 height 66
type textarea "заказал"
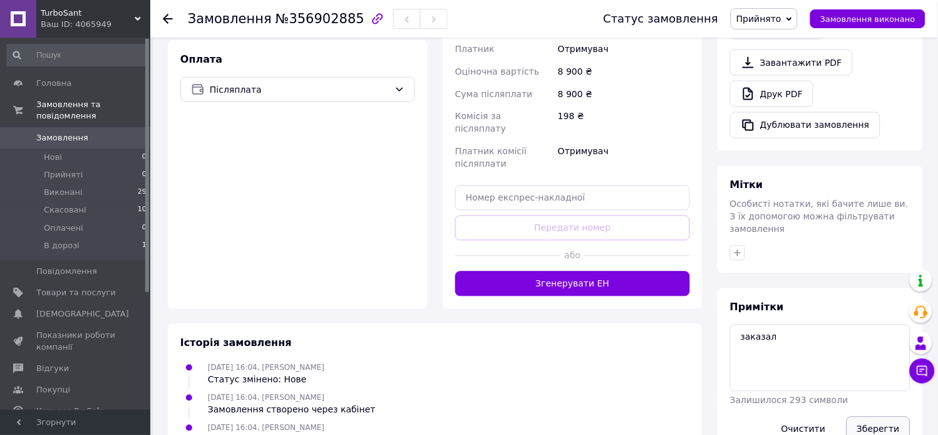
click at [871, 416] on button "Зберегти" at bounding box center [879, 428] width 64 height 25
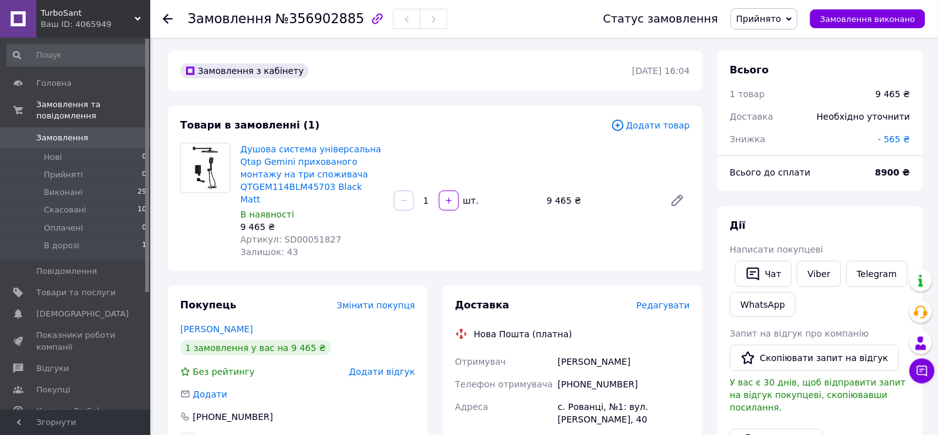
scroll to position [0, 0]
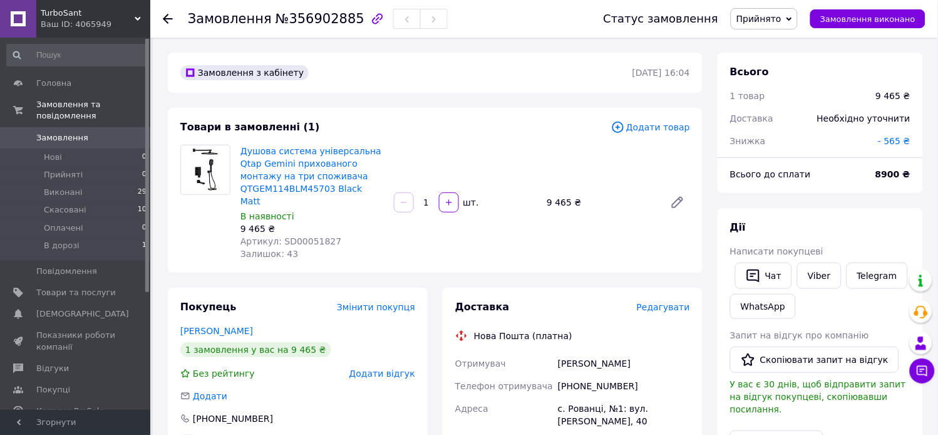
click at [63, 132] on span "Замовлення" at bounding box center [62, 137] width 52 height 11
